Goal: Task Accomplishment & Management: Use online tool/utility

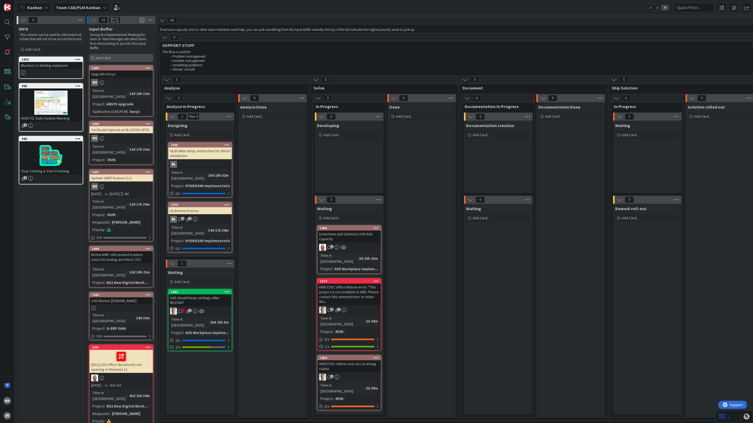
click at [106, 60] on span "Add Card..." at bounding box center [103, 57] width 17 height 5
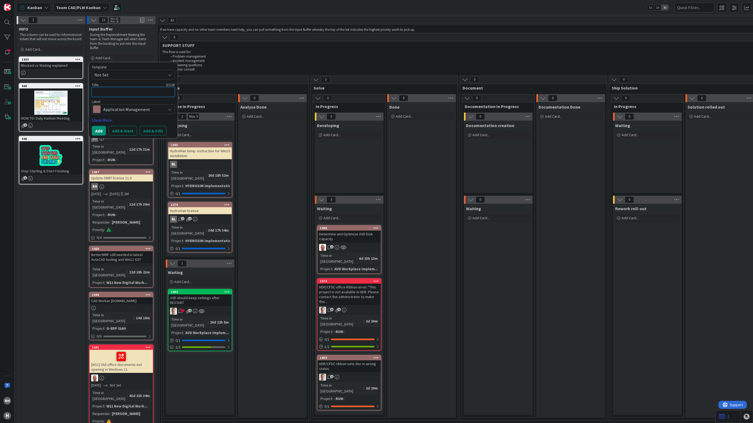
click at [111, 90] on textarea at bounding box center [133, 92] width 83 height 10
paste textarea "INC000000250879"
type textarea "x"
type textarea "INC000000250879"
type textarea "x"
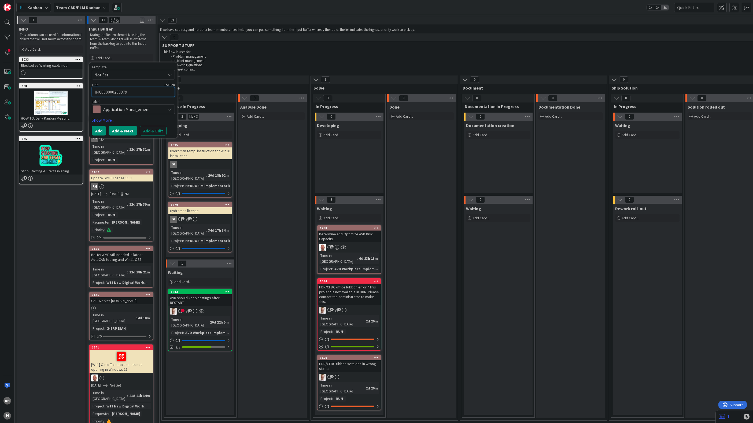
type textarea "INC000000250879"
type textarea "x"
type textarea "INC000000250879 |"
type textarea "x"
type textarea "INC000000250879 |"
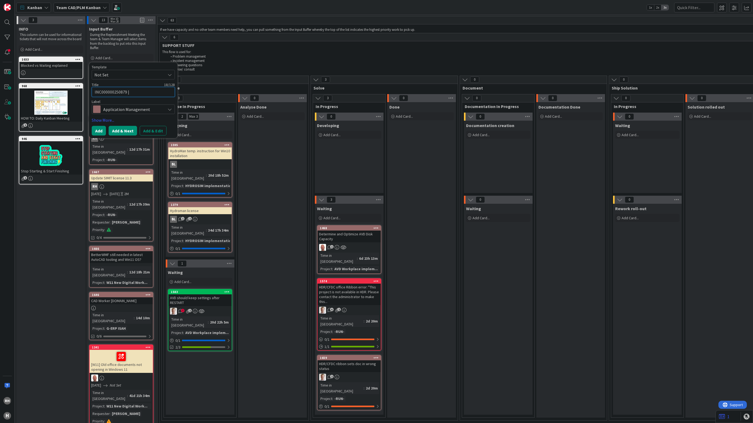
type textarea "x"
type textarea "INC000000250879 | A"
type textarea "x"
type textarea "INC000000250879 | Au"
type textarea "x"
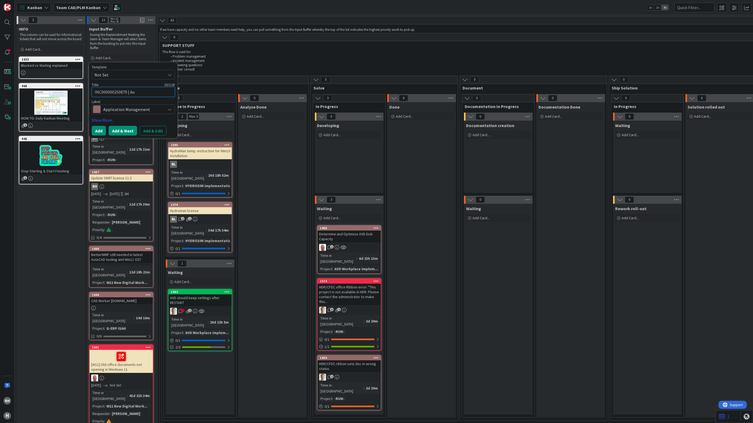
type textarea "INC000000250879 | Aut"
type textarea "x"
type textarea "INC000000250879 | Auto"
type textarea "x"
type textarea "INC000000250879 | AutoC"
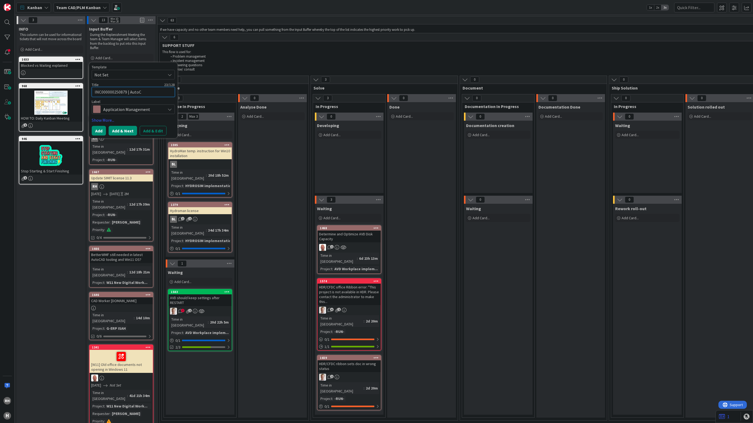
type textarea "x"
type textarea "INC000000250879 | AutoCA"
type textarea "x"
type textarea "INC000000250879 | AutoCAD"
type textarea "x"
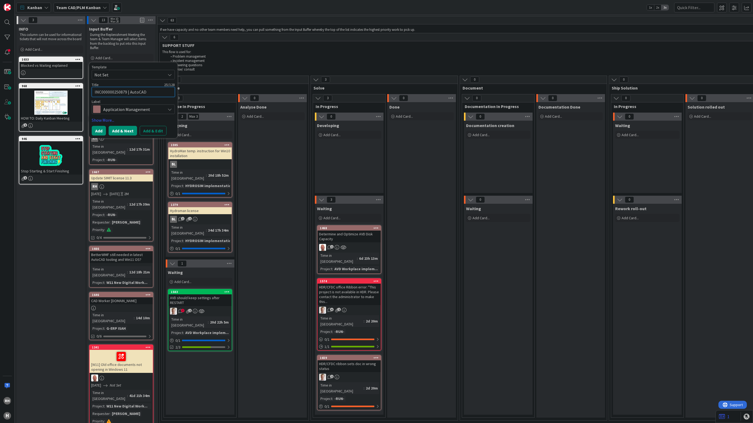
type textarea "INC000000250879 | AutoCAD"
type textarea "x"
type textarea "INC000000250879 | AutoCAD I"
type textarea "x"
type textarea "INC000000250879 | AutoCAD Im"
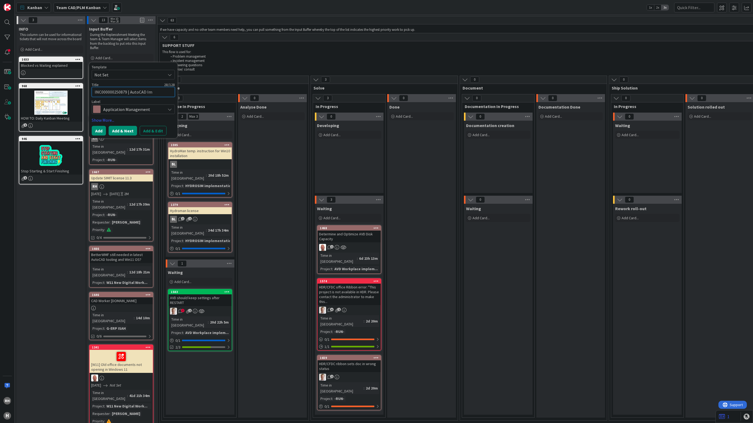
type textarea "x"
type textarea "INC000000250879 | AutoCAD Imp"
type textarea "x"
type textarea "INC000000250879 | AutoCAD Impo"
type textarea "x"
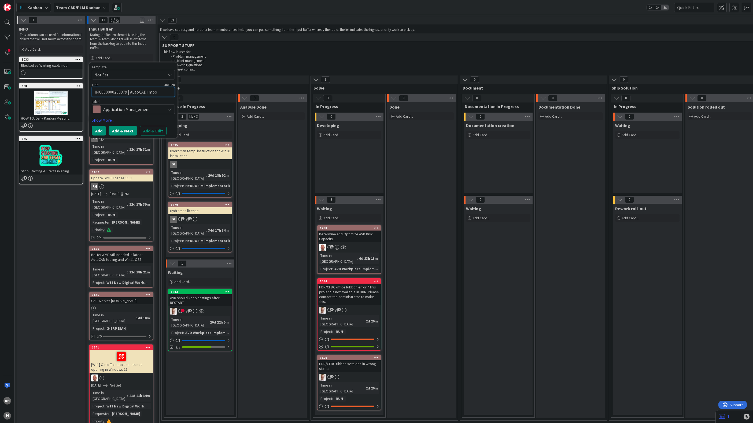
type textarea "INC000000250879 | AutoCAD Impor"
type textarea "x"
type textarea "INC000000250879 | AutoCAD Import"
type textarea "x"
type textarea "INC000000250879 | AutoCAD Import"
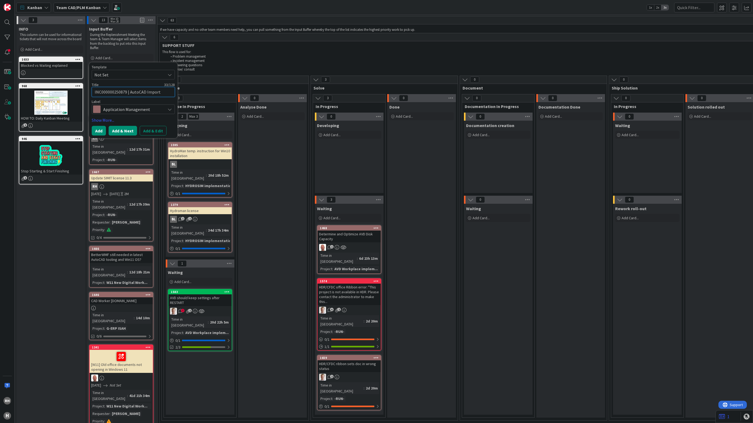
type textarea "x"
type textarea "INC000000250879 | AutoCAD Import |"
type textarea "x"
type textarea "INC000000250879 | AutoCAD Import |"
type textarea "x"
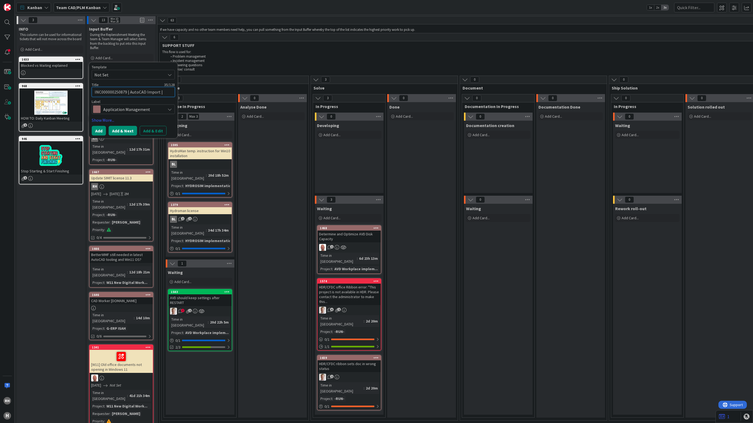
type textarea "INC000000250879 | AutoCAD Import | M"
type textarea "x"
type textarea "INC000000250879 | AutoCAD Import | M."
type textarea "x"
type textarea "INC000000250879 | AutoCAD Import | M."
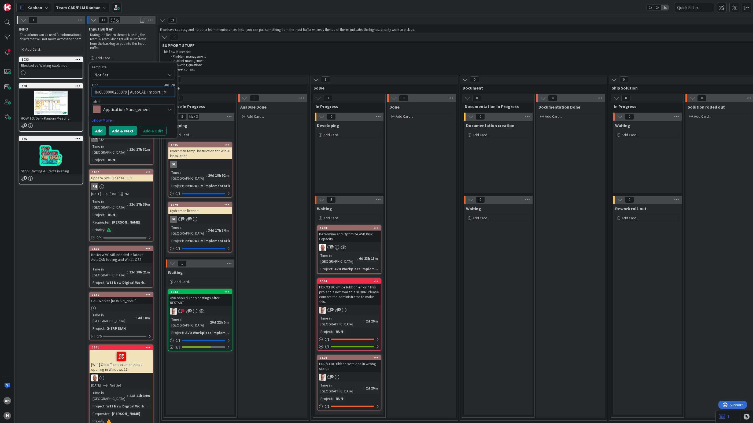
type textarea "x"
type textarea "INC000000250879 | AutoCAD Import | M. V"
type textarea "x"
type textarea "INC000000250879 | AutoCAD Import | M. Vr"
type textarea "x"
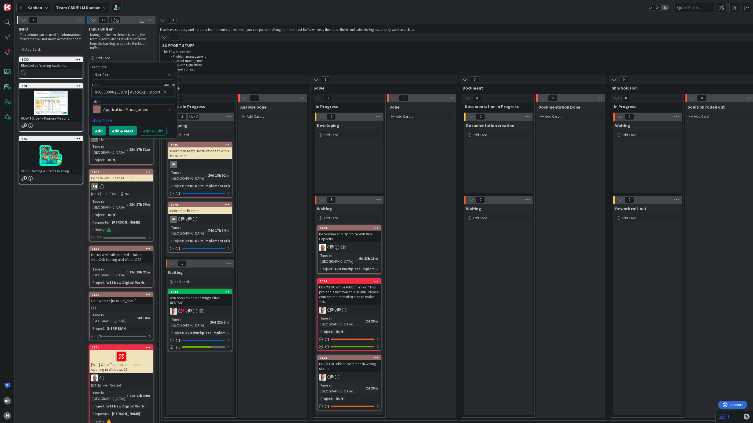
type textarea "INC000000250879 | AutoCAD Import | M. Vrl"
type textarea "x"
type textarea "INC000000250879 | AutoCAD Import | M. Vrli"
type textarea "x"
type textarea "INC000000250879 | AutoCAD Import | [PERSON_NAME]"
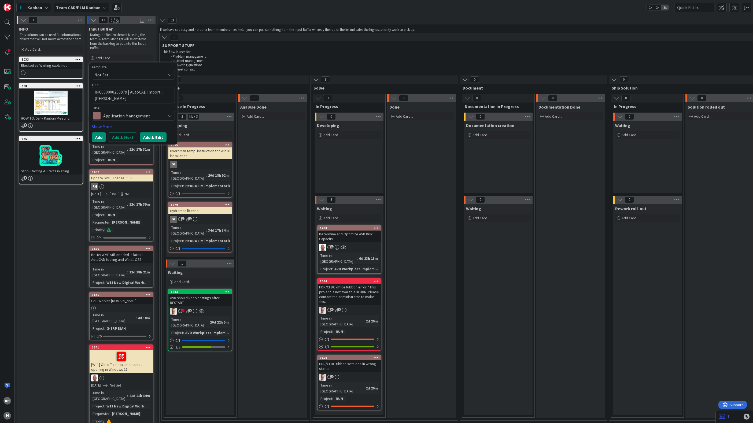
click at [147, 137] on button "Add & Edit" at bounding box center [153, 137] width 27 height 10
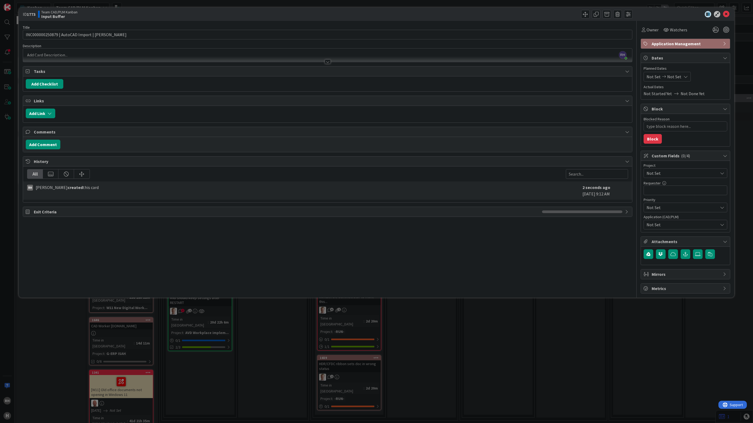
click at [664, 173] on span "Not Set" at bounding box center [680, 173] width 69 height 8
click at [681, 236] on span "AUTOCAD and External Work import" at bounding box center [689, 233] width 70 height 8
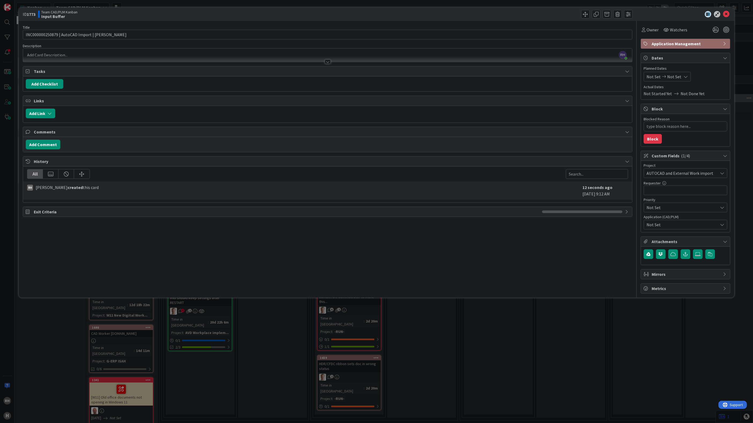
type textarea "x"
click at [680, 195] on input "text" at bounding box center [685, 191] width 84 height 10
click at [662, 192] on input "text" at bounding box center [685, 191] width 84 height 10
type input "Vrlik"
type textarea "x"
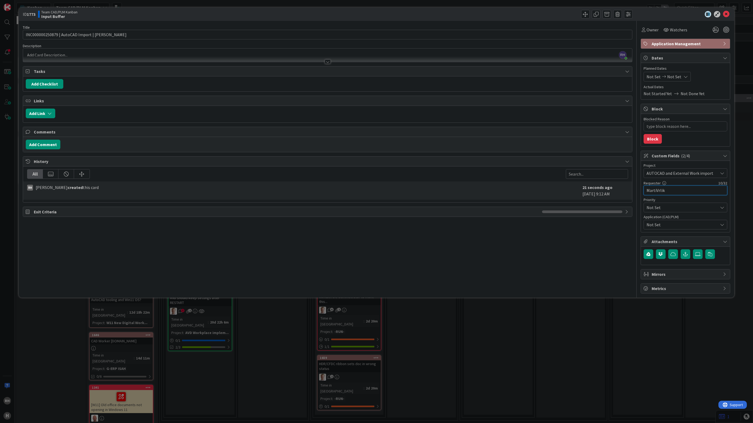
type input "MartinVrlik"
type textarea "x"
type input "[PERSON_NAME]"
type textarea "x"
type input "[PERSON_NAME]"
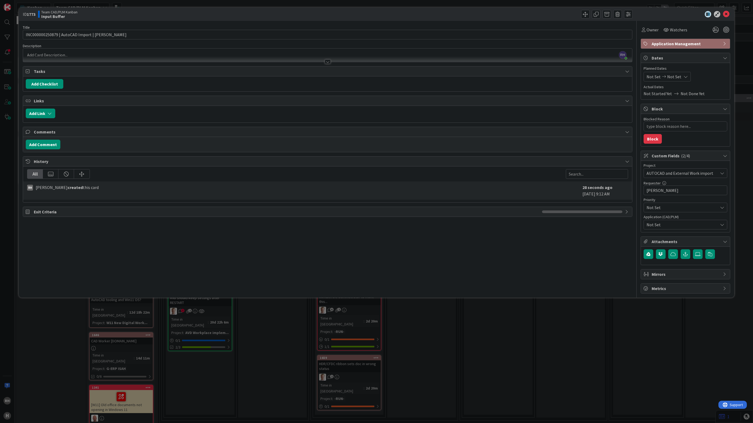
click at [661, 226] on span "Not Set" at bounding box center [681, 224] width 71 height 6
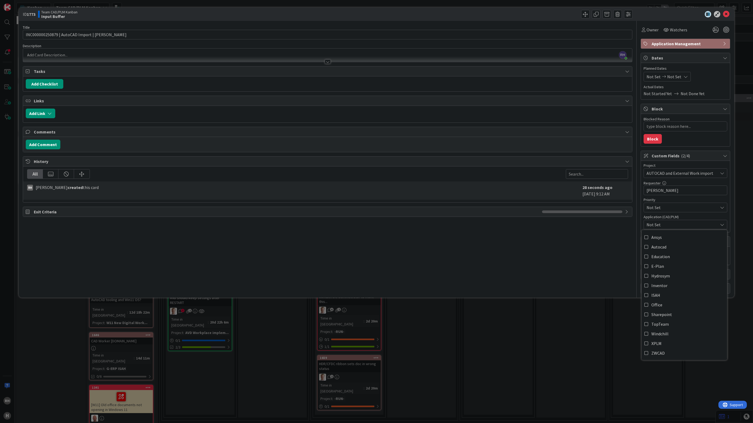
click at [661, 226] on span "Not Set" at bounding box center [681, 224] width 71 height 6
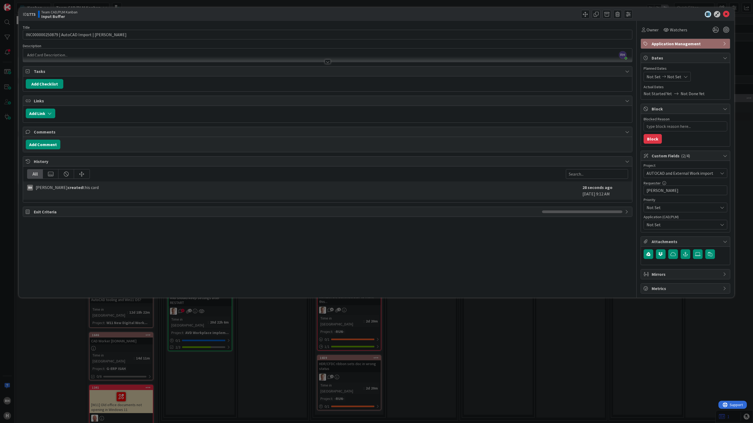
click at [661, 226] on span "Not Set" at bounding box center [681, 224] width 71 height 6
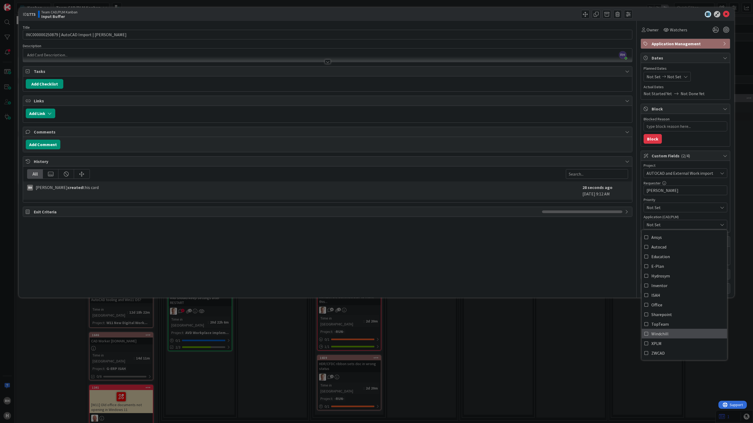
click at [661, 335] on span "Windchill" at bounding box center [659, 334] width 17 height 8
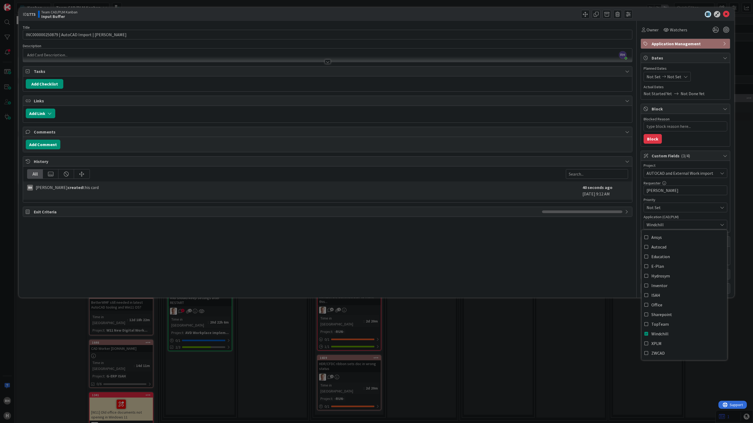
click at [593, 289] on div "Title 43 / 128 INC000000250879 | AutoCAD Import | [PERSON_NAME] Description [PE…" at bounding box center [327, 157] width 609 height 273
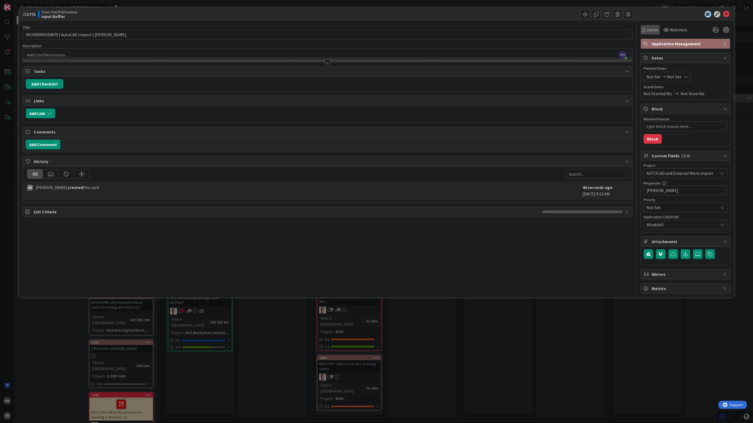
click at [653, 33] on div "Owner" at bounding box center [649, 30] width 19 height 10
click at [664, 66] on span "[PERSON_NAME]" at bounding box center [674, 69] width 26 height 8
click at [43, 57] on div at bounding box center [327, 59] width 609 height 6
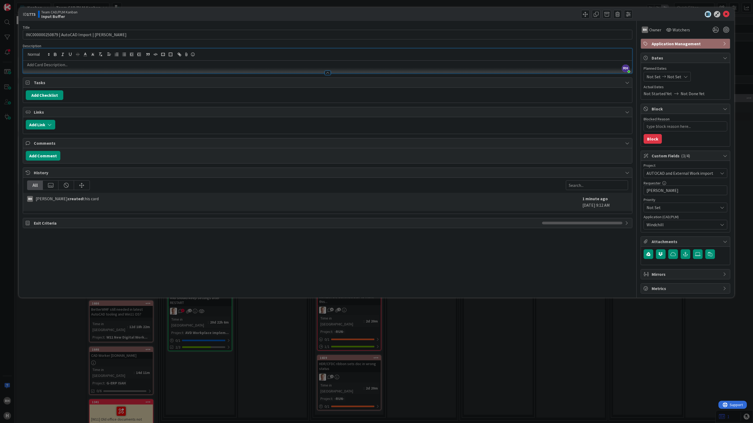
click at [46, 66] on p at bounding box center [328, 65] width 604 height 6
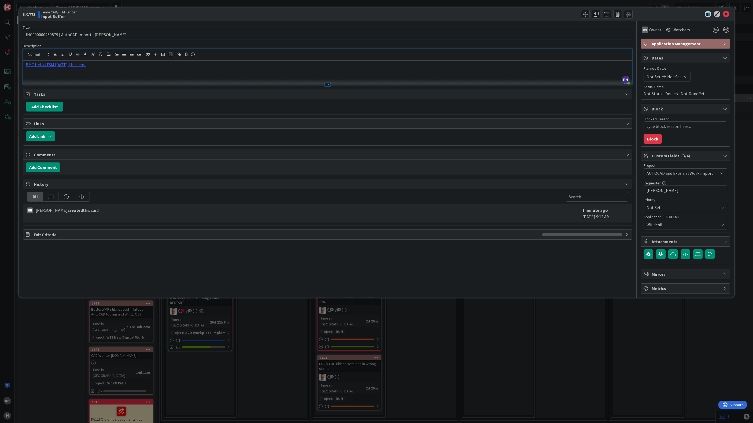
click at [507, 334] on div "ID 1773 Team CAD/PLM Kanban Input Buffer Title 43 / 128 INC000000250879 | AutoC…" at bounding box center [376, 211] width 753 height 423
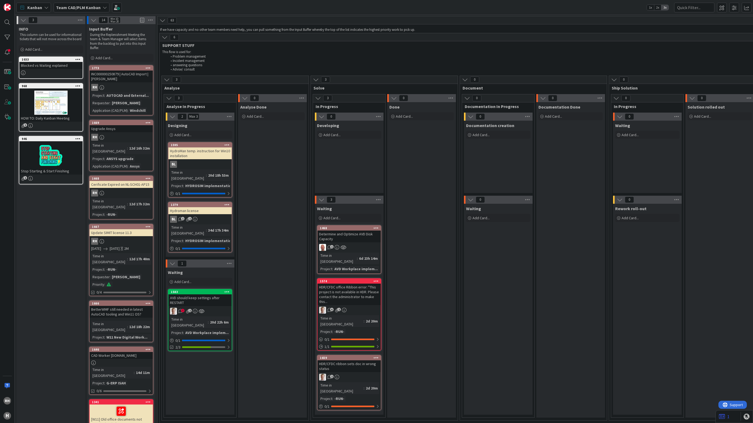
click at [109, 72] on div "INC000000250879 | AutoCAD Import | [PERSON_NAME]" at bounding box center [121, 77] width 63 height 12
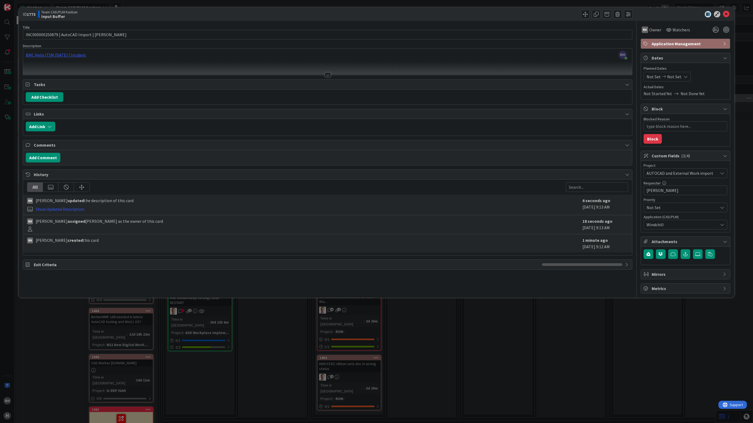
click at [442, 348] on div "ID 1773 Team CAD/PLM Kanban Input Buffer Title 43 / 128 INC000000250879 | AutoC…" at bounding box center [376, 211] width 753 height 423
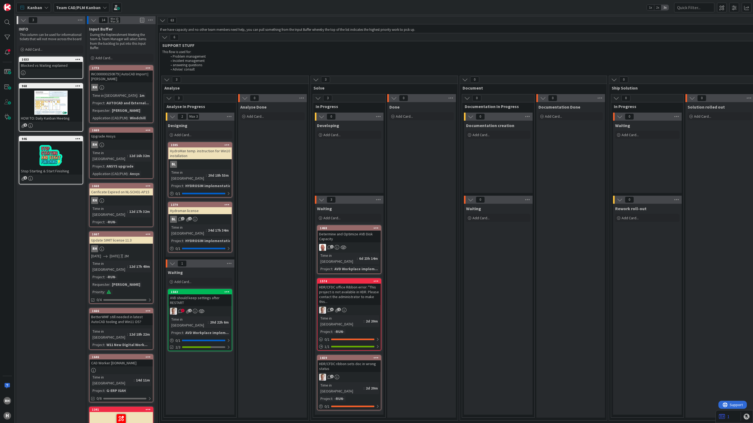
click at [555, 313] on div "Documentation Done Add Card..." at bounding box center [570, 260] width 69 height 316
click at [108, 77] on div "INC000000250879 | AutoCAD Import | [PERSON_NAME]" at bounding box center [121, 77] width 63 height 12
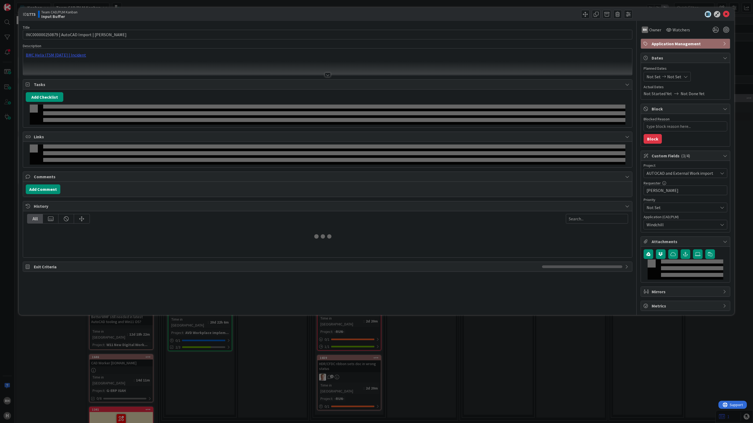
type textarea "x"
